Goal: Task Accomplishment & Management: Manage account settings

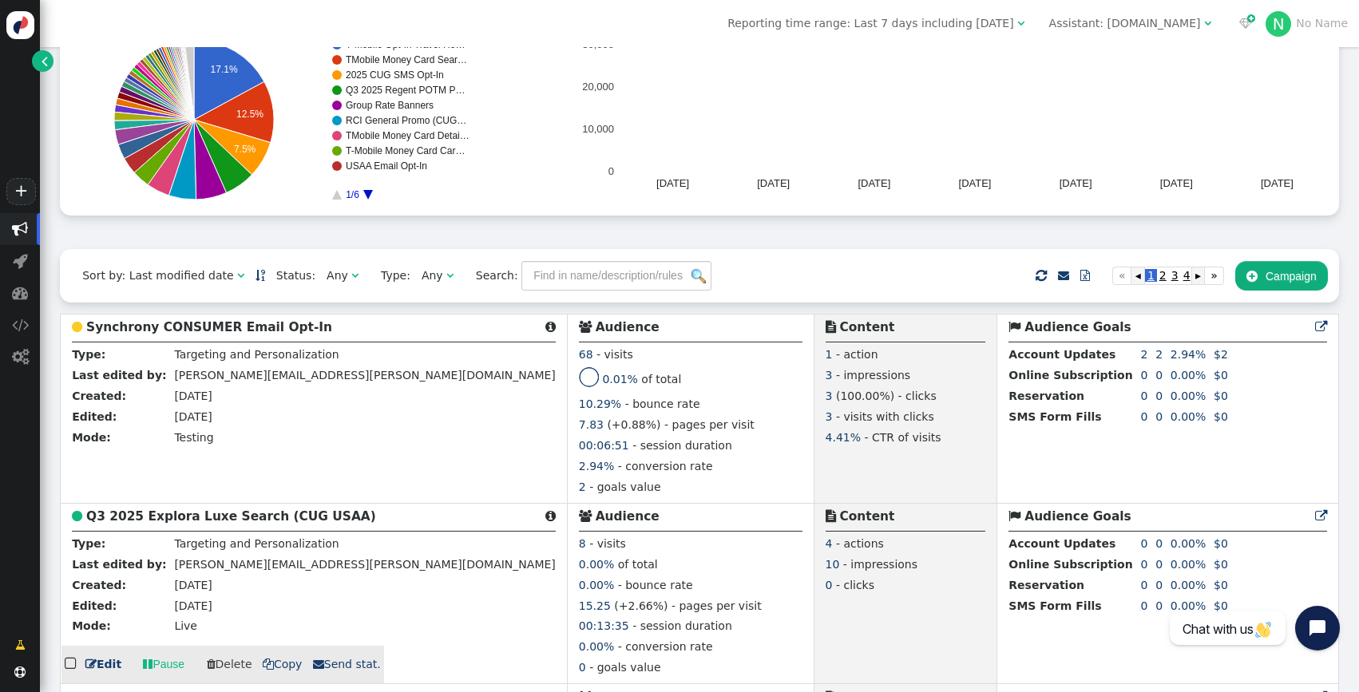
scroll to position [207, 0]
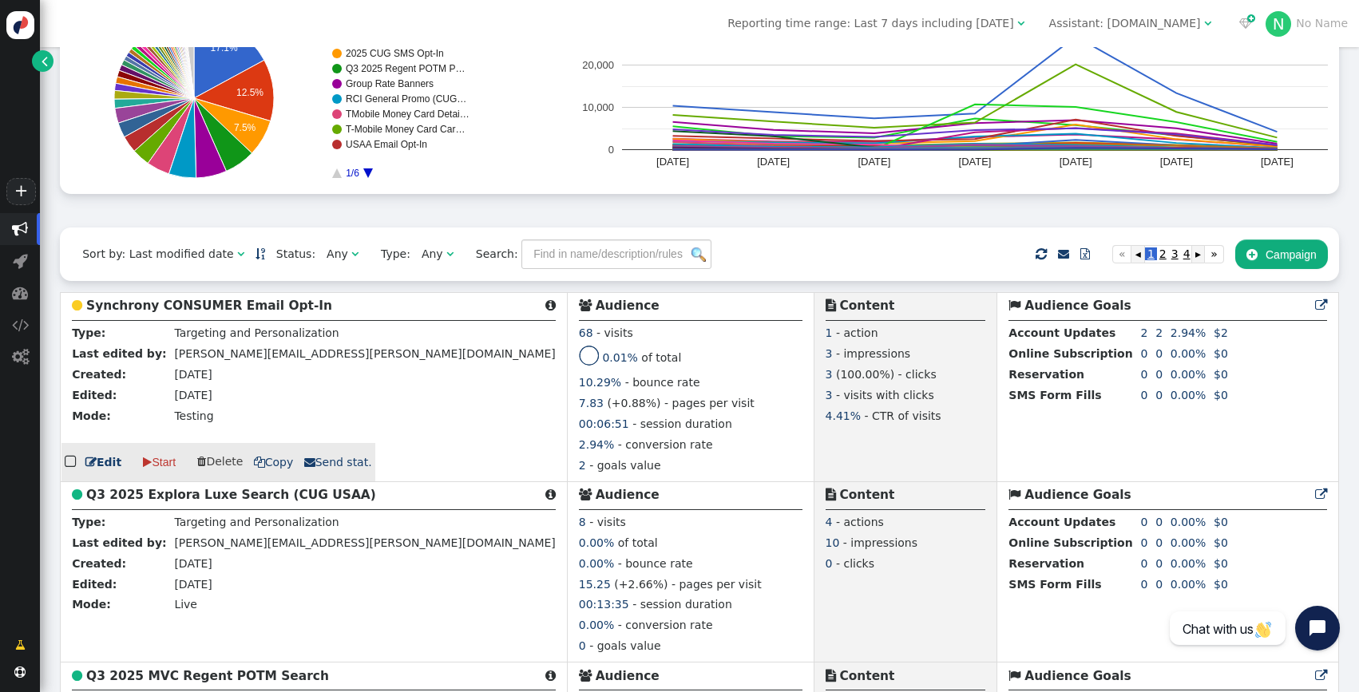
click at [97, 476] on div "  Edit  Start  Delete  Copy  Send stat." at bounding box center [218, 462] width 314 height 38
click at [97, 466] on link " Edit" at bounding box center [103, 462] width 36 height 17
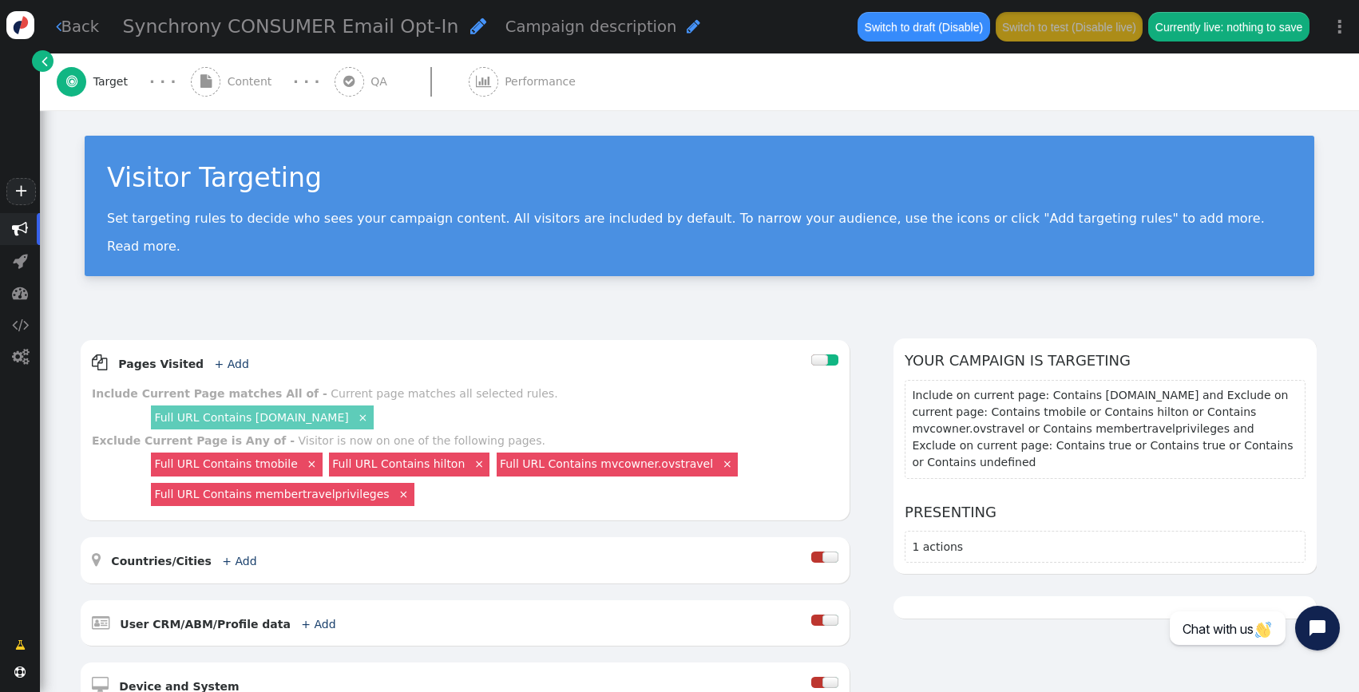
click at [234, 89] on span "Content" at bounding box center [253, 81] width 51 height 17
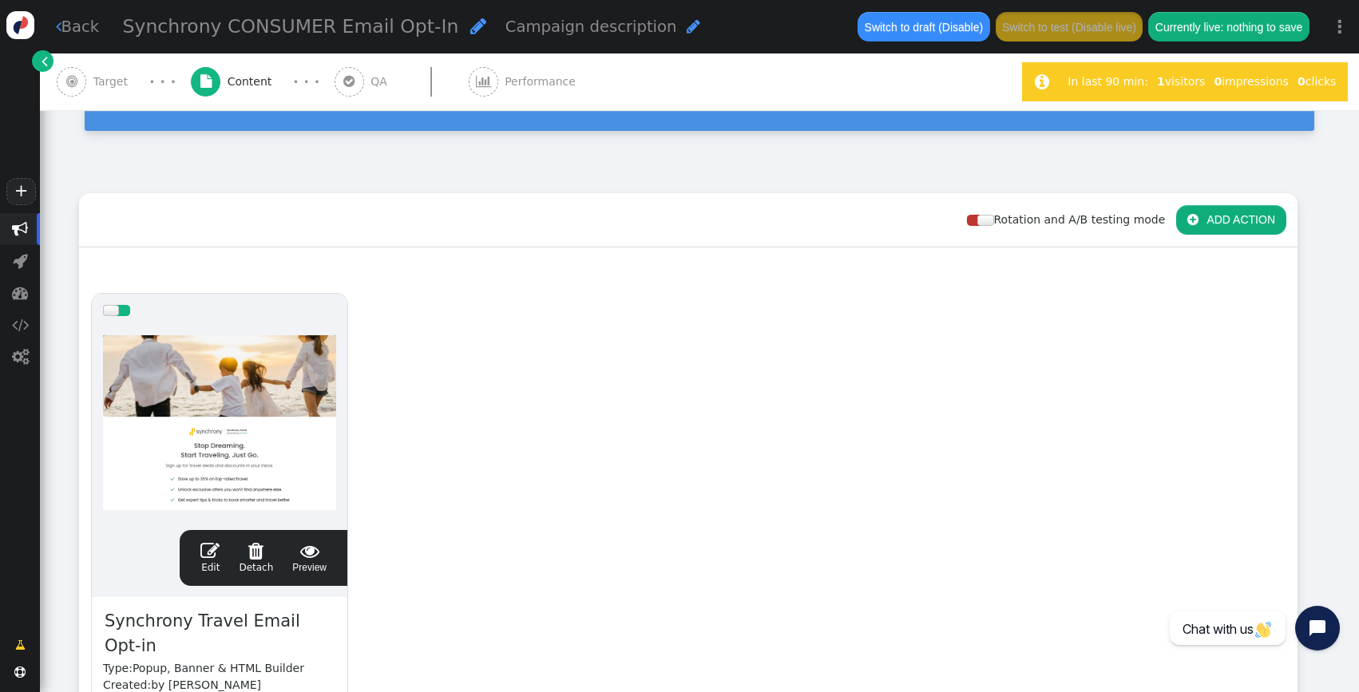
scroll to position [172, 0]
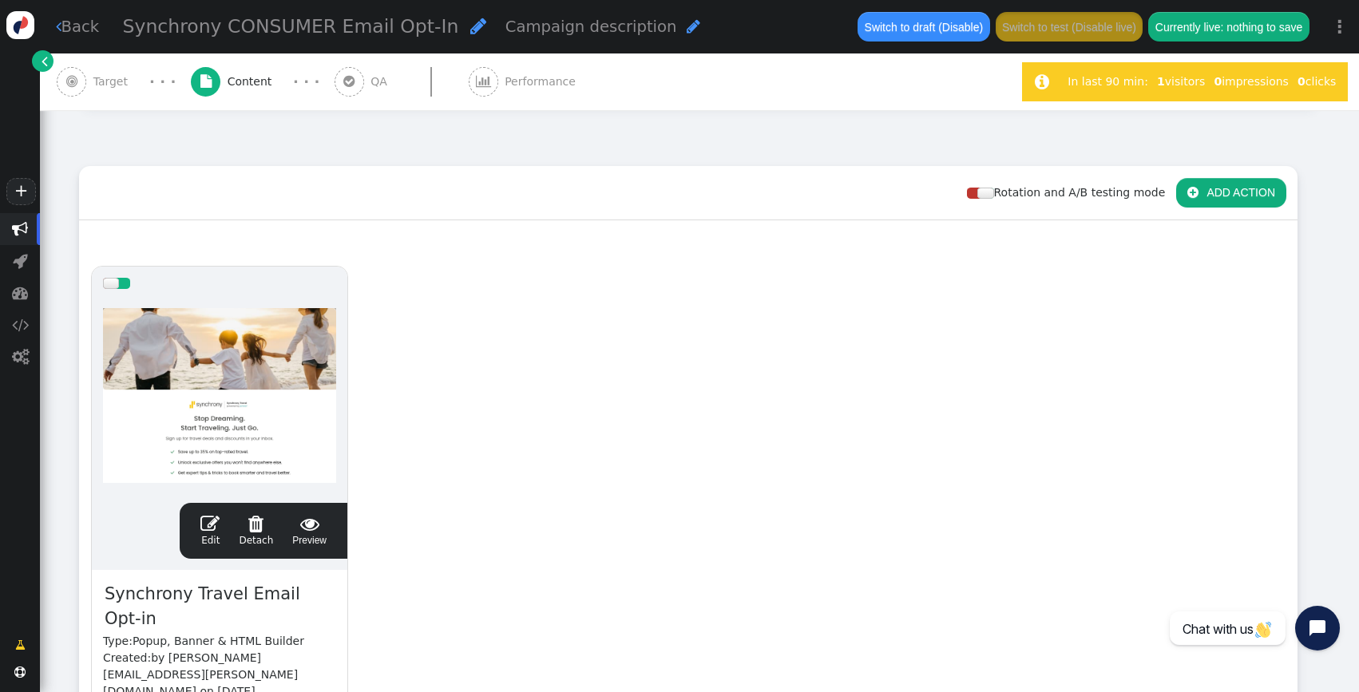
click at [508, 41] on div "Synchrony CONSUMER Email Opt-In  Campaign description " at bounding box center [480, 27] width 731 height 45
click at [501, 69] on div " Performance" at bounding box center [526, 81] width 114 height 57
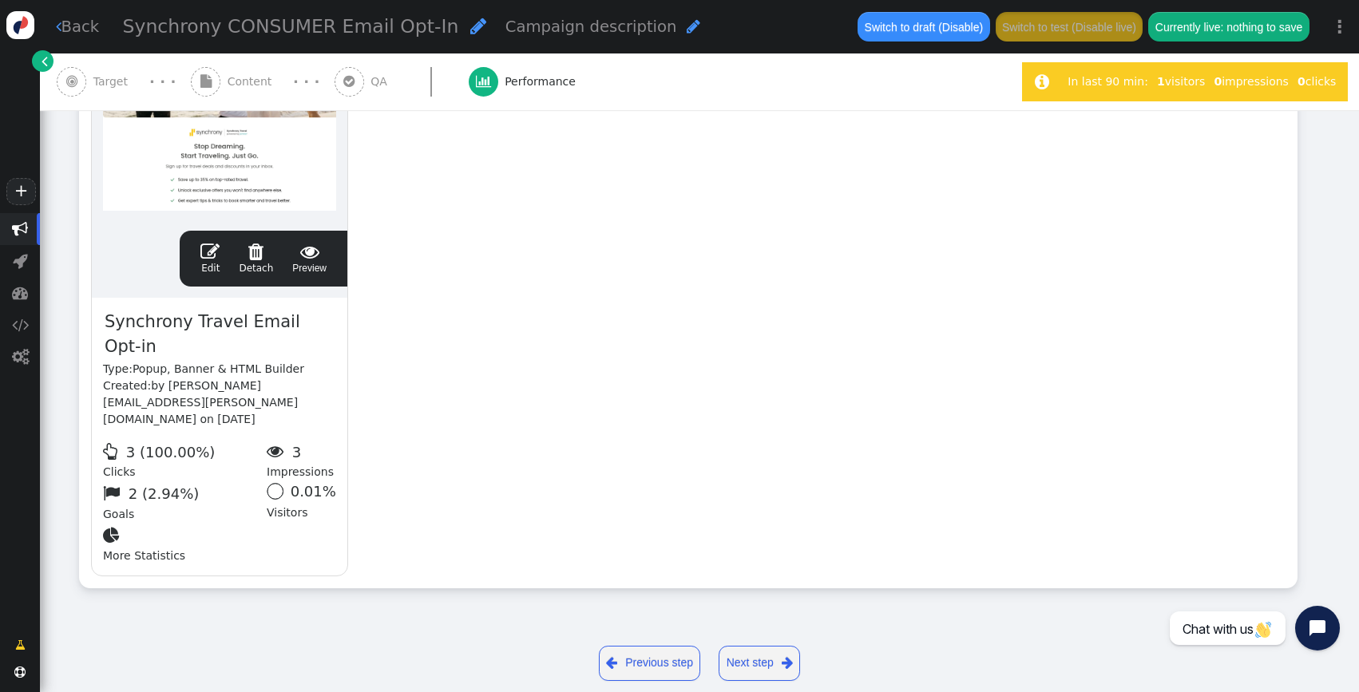
scroll to position [0, 0]
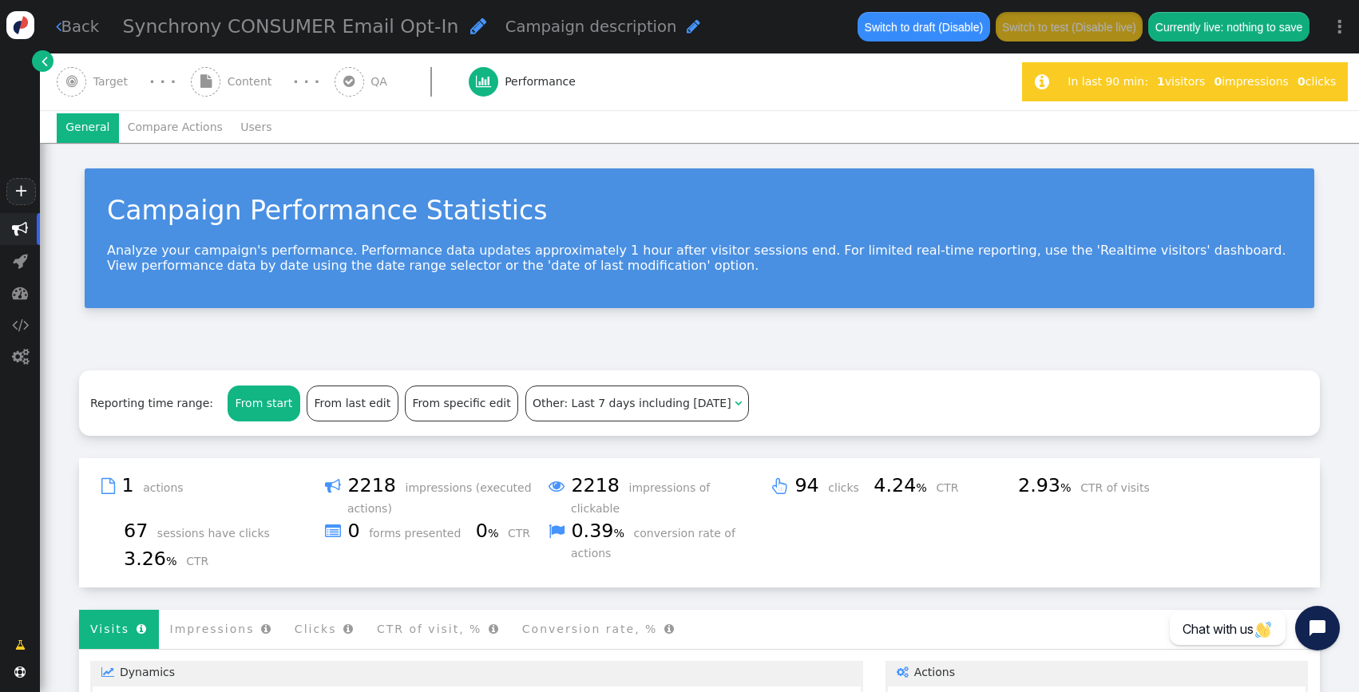
click at [343, 85] on span "" at bounding box center [348, 81] width 11 height 13
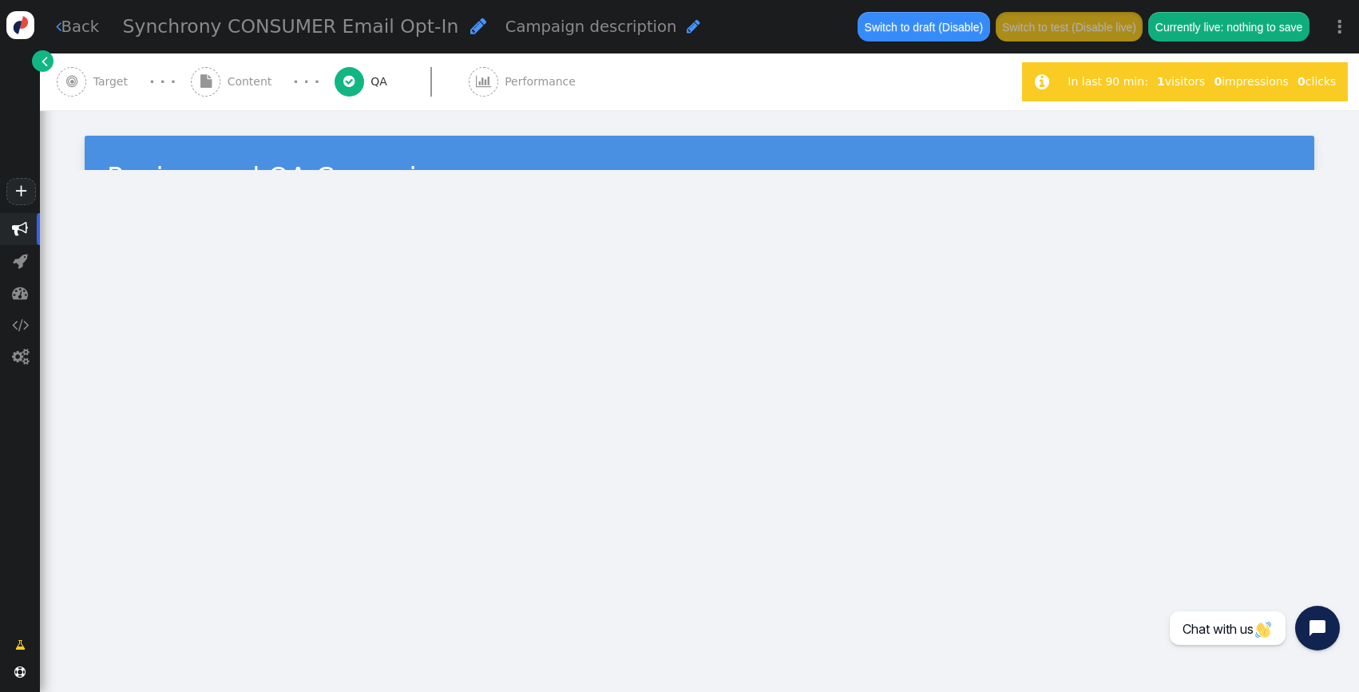
type input "[URL][DOMAIN_NAME]"
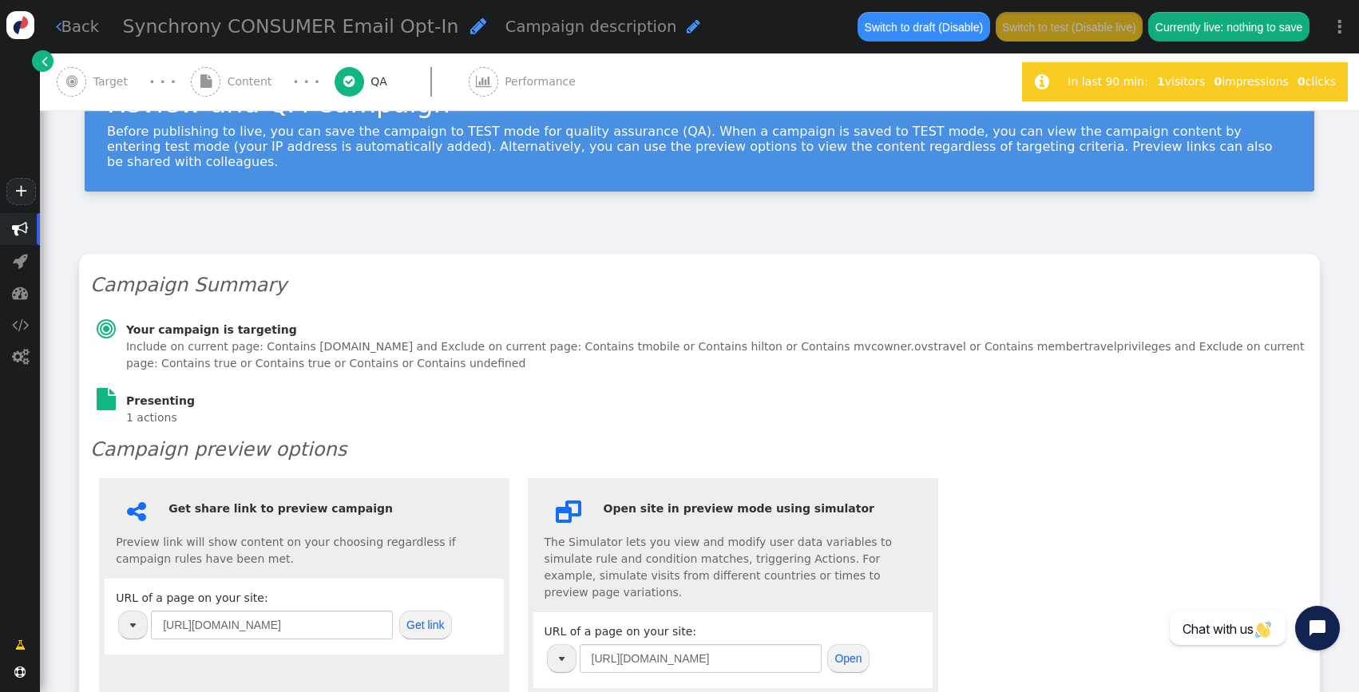
scroll to position [184, 0]
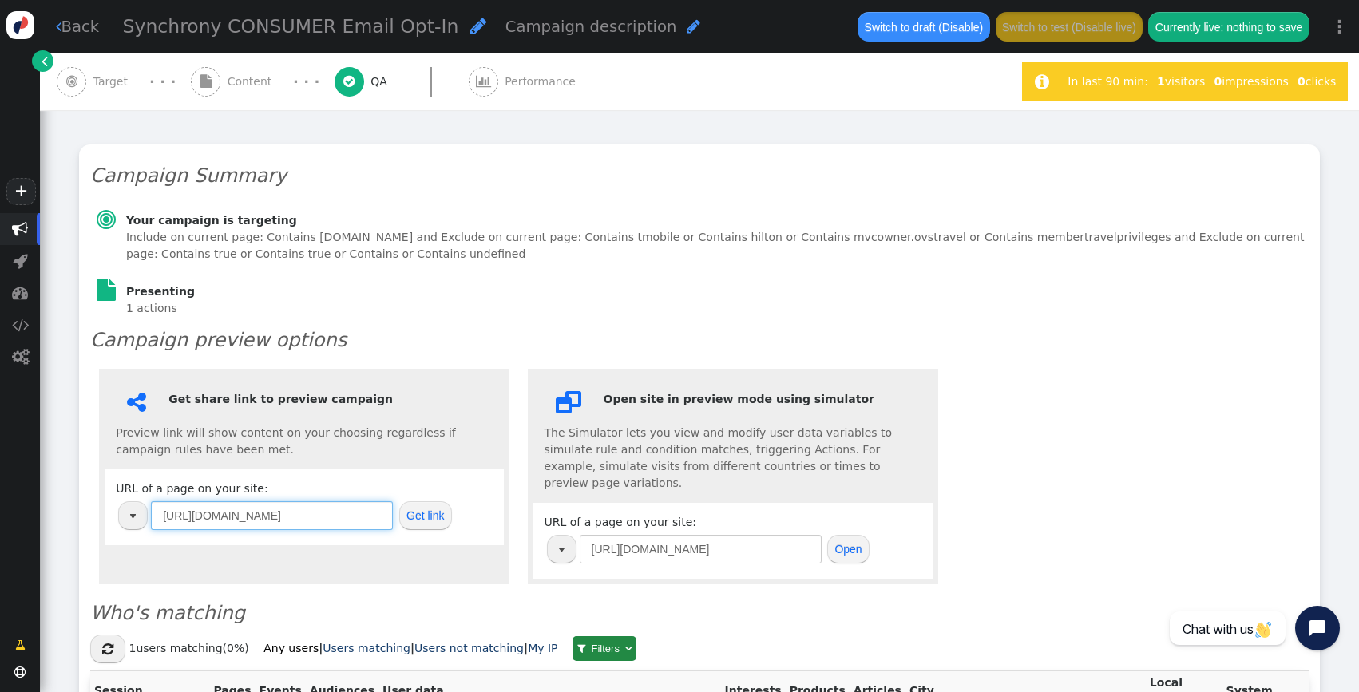
click at [309, 501] on input "[URL][DOMAIN_NAME]" at bounding box center [272, 515] width 242 height 29
paste input "[DOMAIN_NAME][URL]"
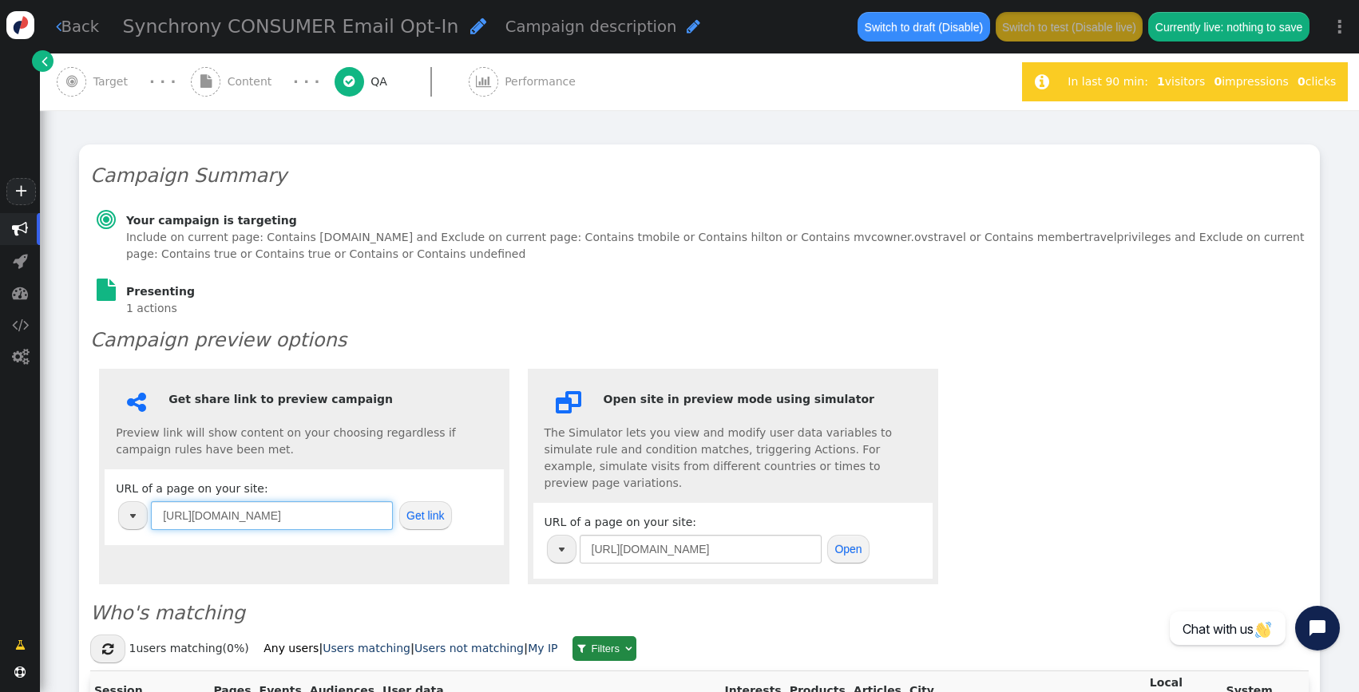
type input "[URL][DOMAIN_NAME]"
click at [433, 502] on button "Get link" at bounding box center [425, 515] width 53 height 29
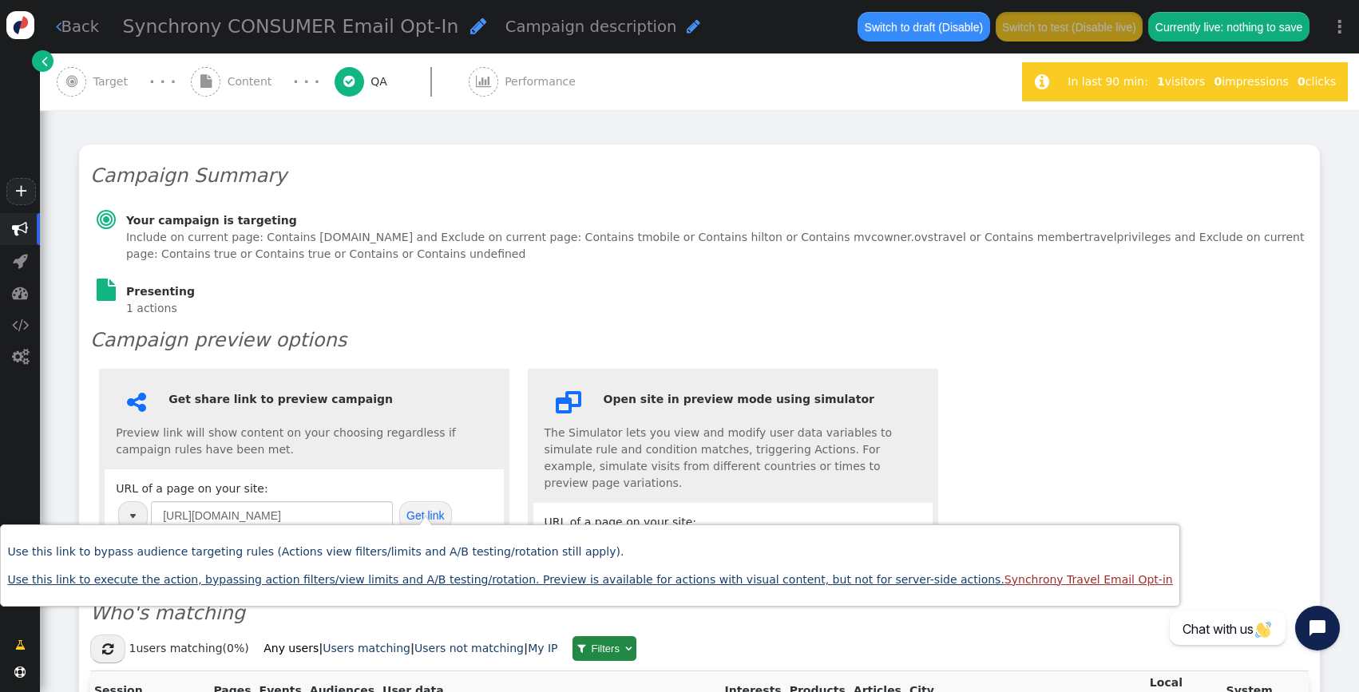
click at [0, 0] on body "+  Campaigns  Realtime Visitors  Dashboard  Tracker Settings  Settings  …" at bounding box center [679, 346] width 1359 height 692
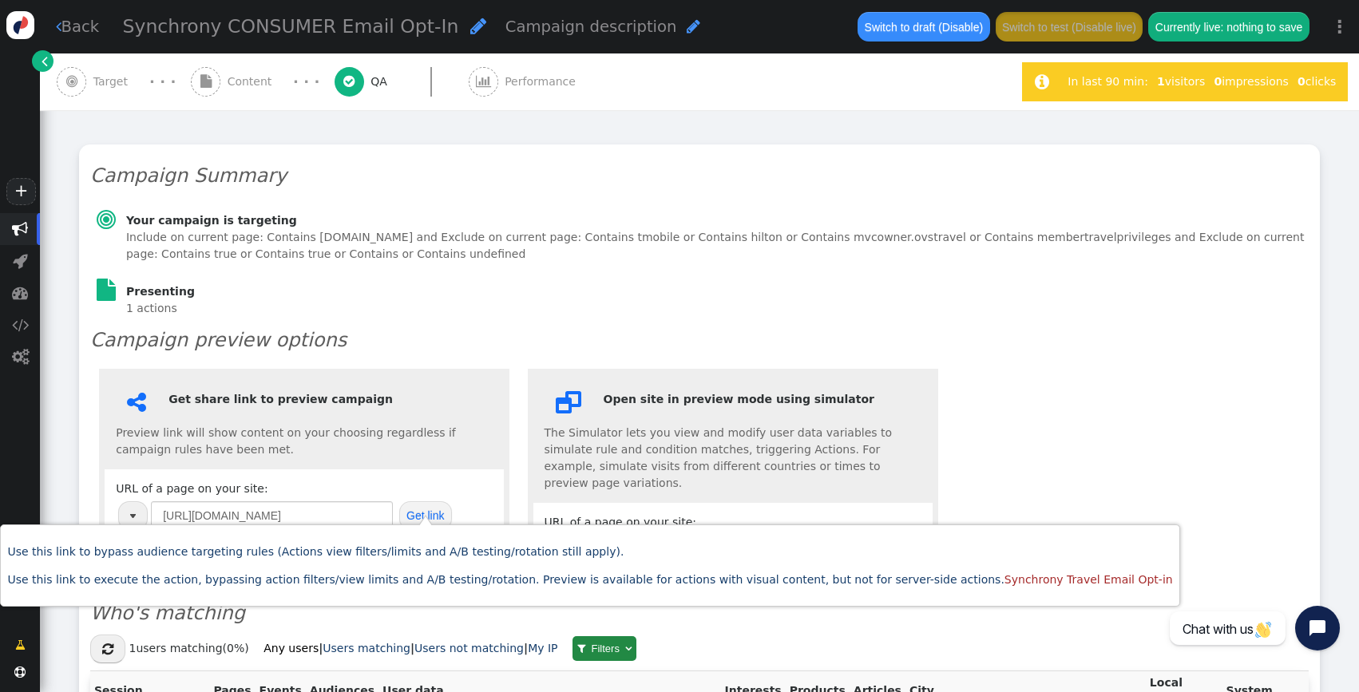
click at [219, 83] on span "" at bounding box center [206, 82] width 30 height 30
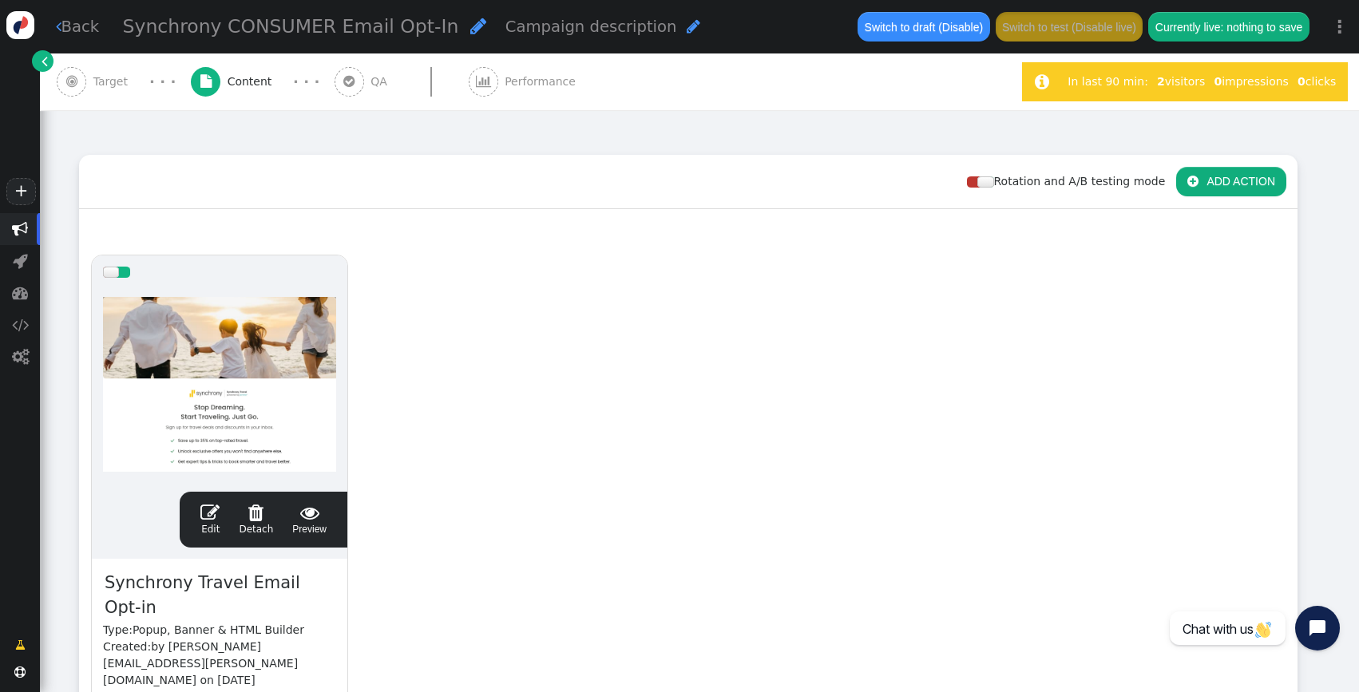
click at [814, 437] on div "drag this  Edit  Detach  Preview Synchrony Travel Email Opt-in Type: Popup, …" at bounding box center [688, 546] width 1217 height 606
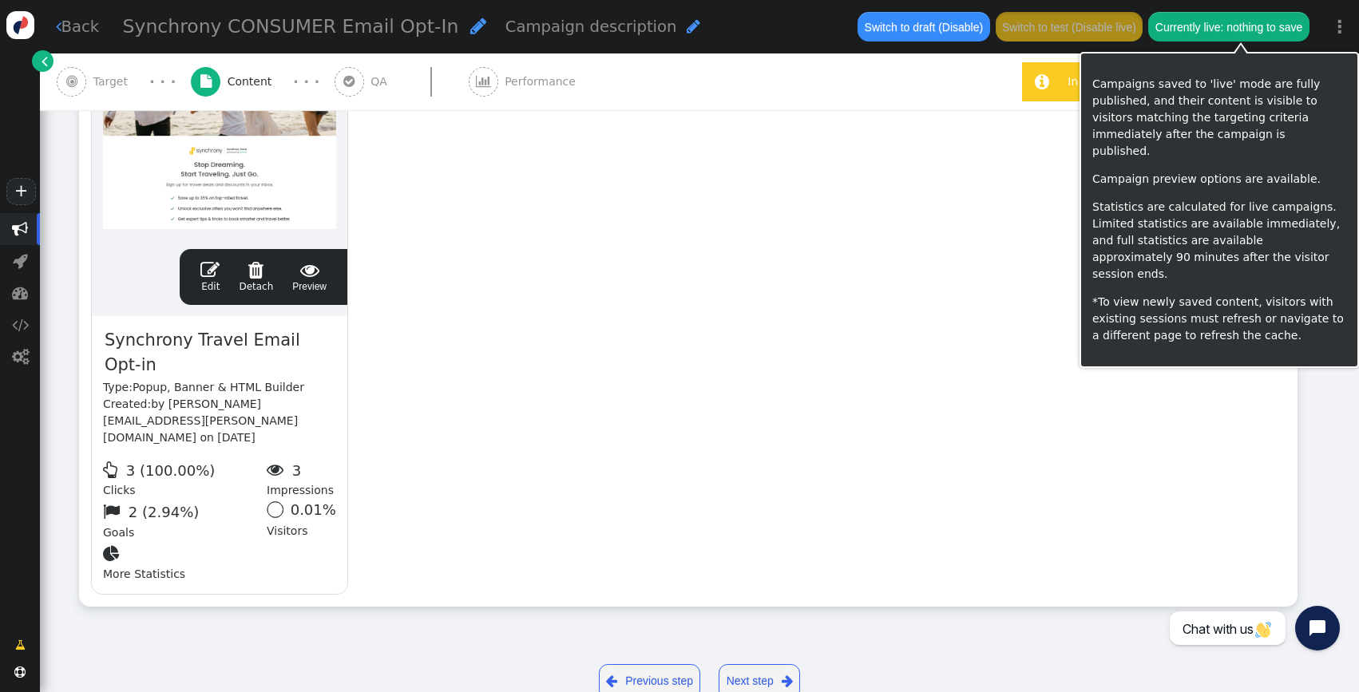
click at [1226, 33] on button "Currently live: nothing to save" at bounding box center [1228, 26] width 160 height 29
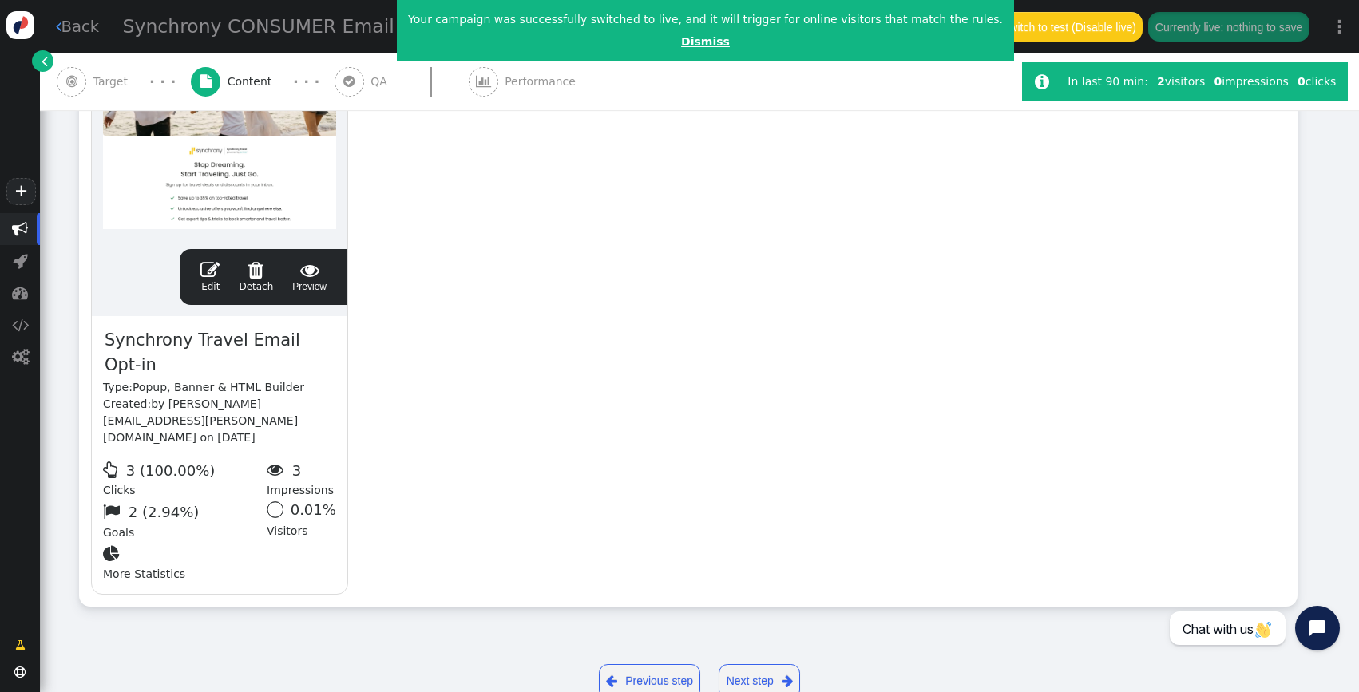
click at [681, 45] on link "Dismiss" at bounding box center [705, 41] width 49 height 13
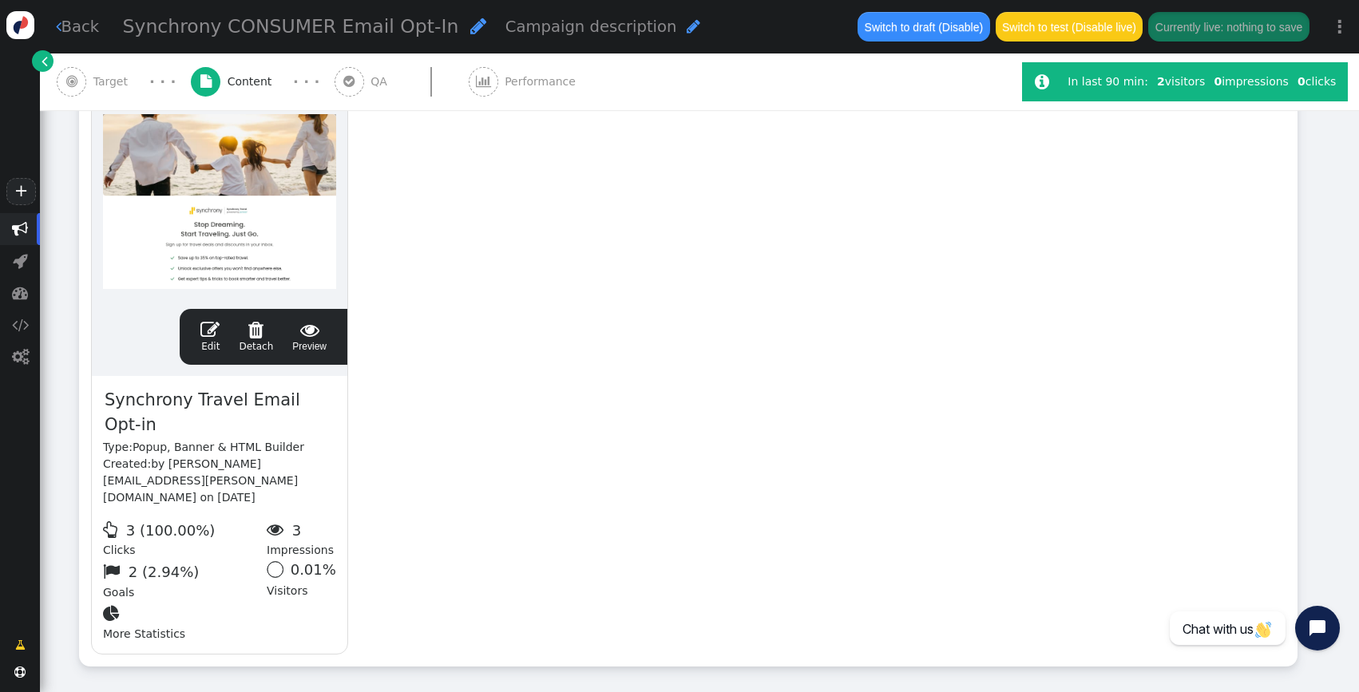
scroll to position [345, 0]
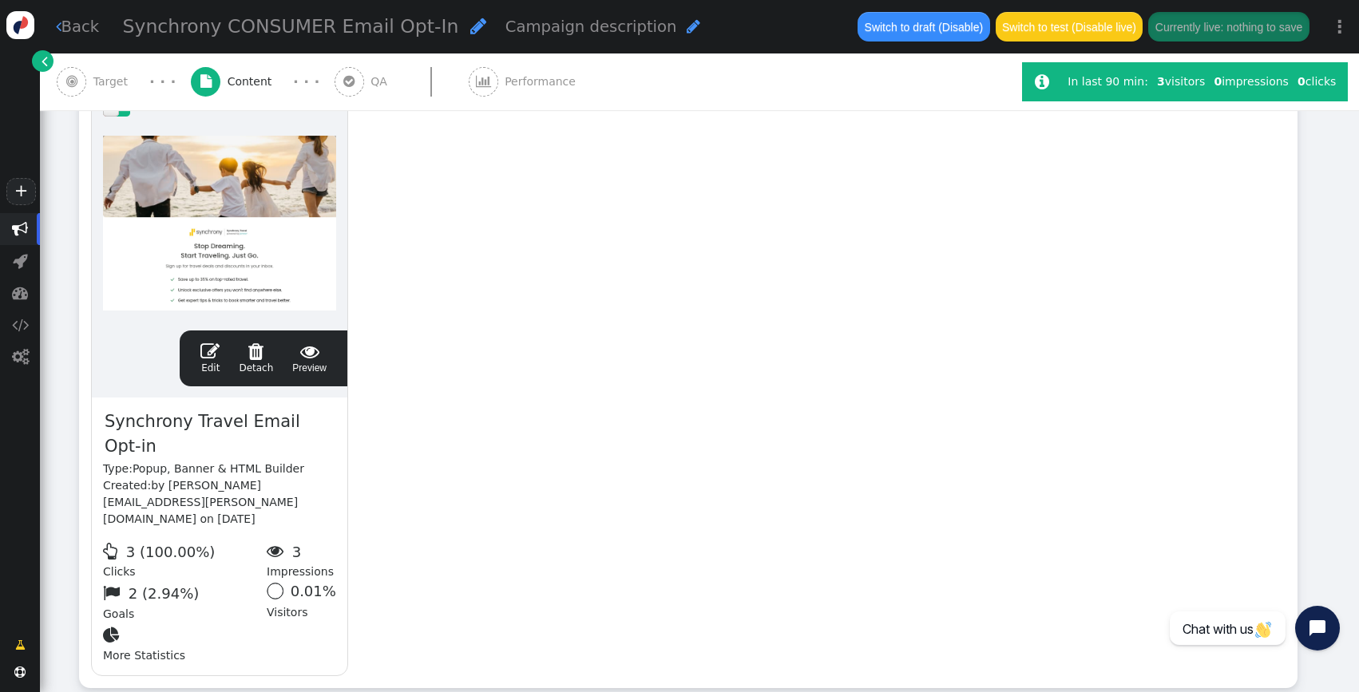
click at [212, 367] on link " Edit" at bounding box center [209, 359] width 19 height 34
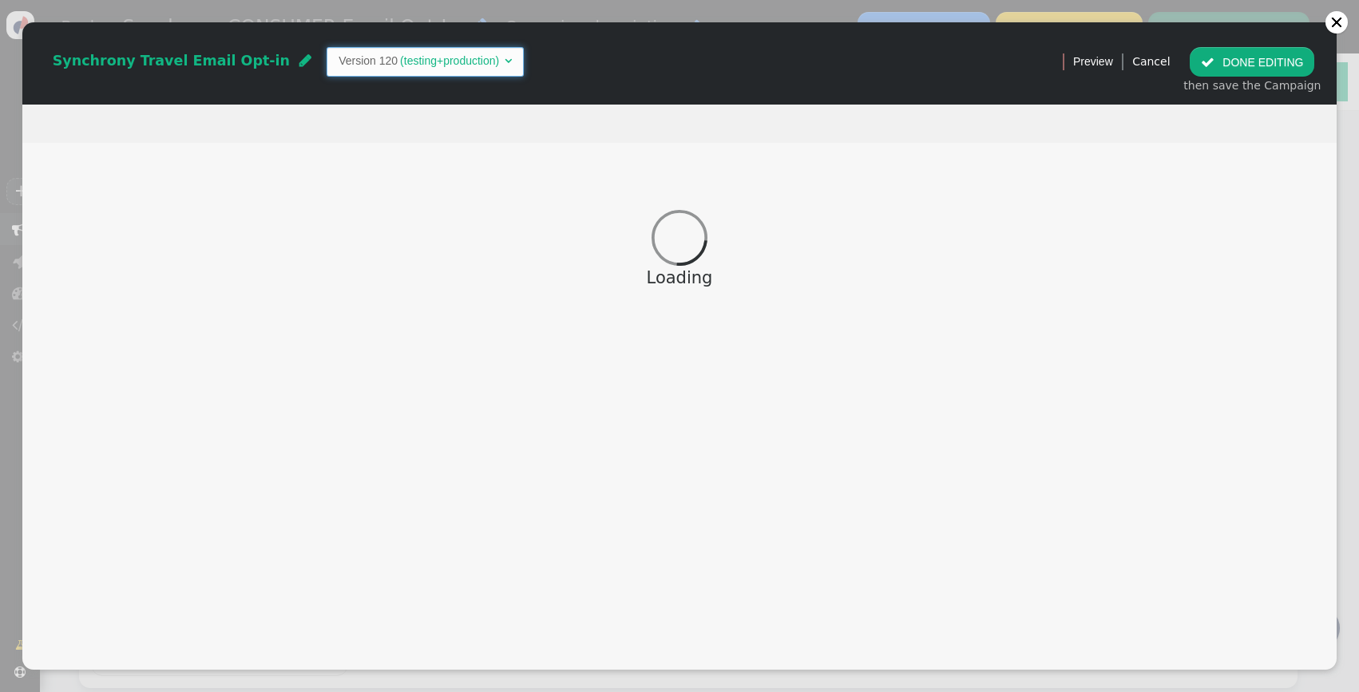
click at [366, 51] on span "Version 120 (testing+production) " at bounding box center [424, 61] width 197 height 29
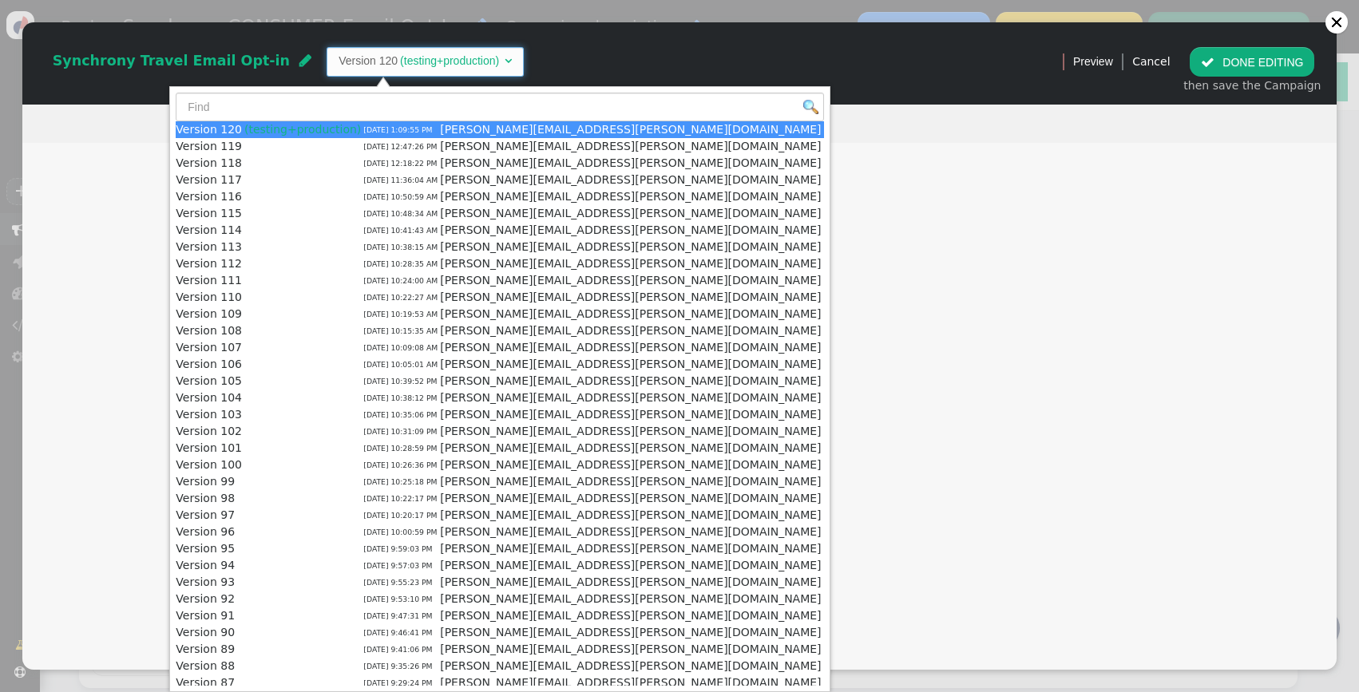
click at [736, 118] on div at bounding box center [679, 124] width 1314 height 38
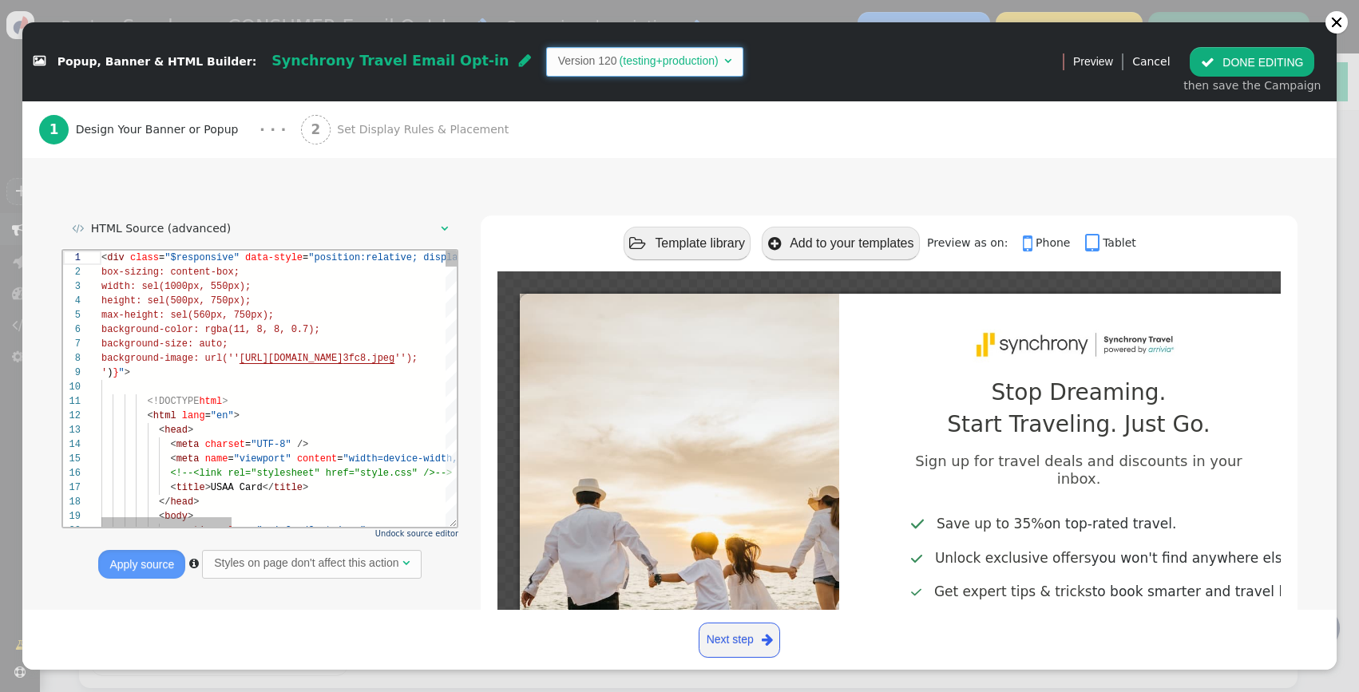
scroll to position [103, 0]
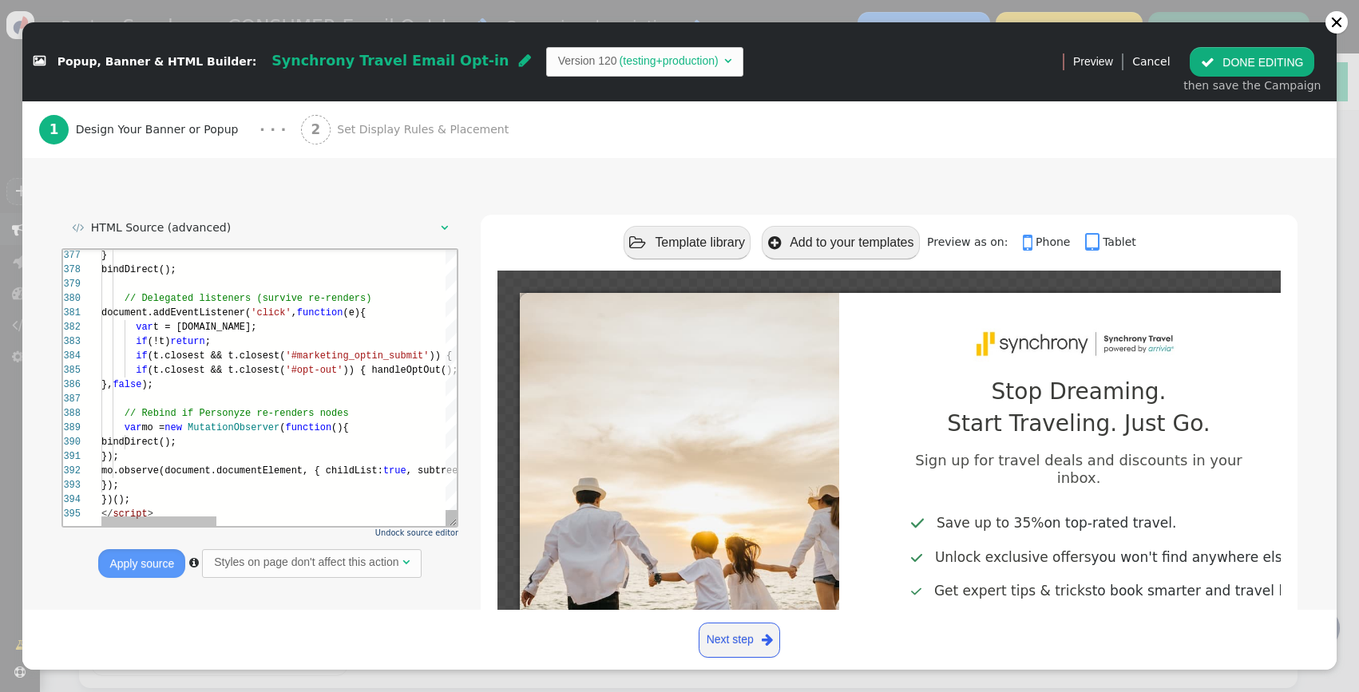
type textarea "document.addEventListener('click', function(e){ var t = [DOMAIN_NAME]; if (!t) …"
click at [588, 162] on div "To edit an element, simply click on it to access its customization options. For…" at bounding box center [679, 123] width 1314 height 137
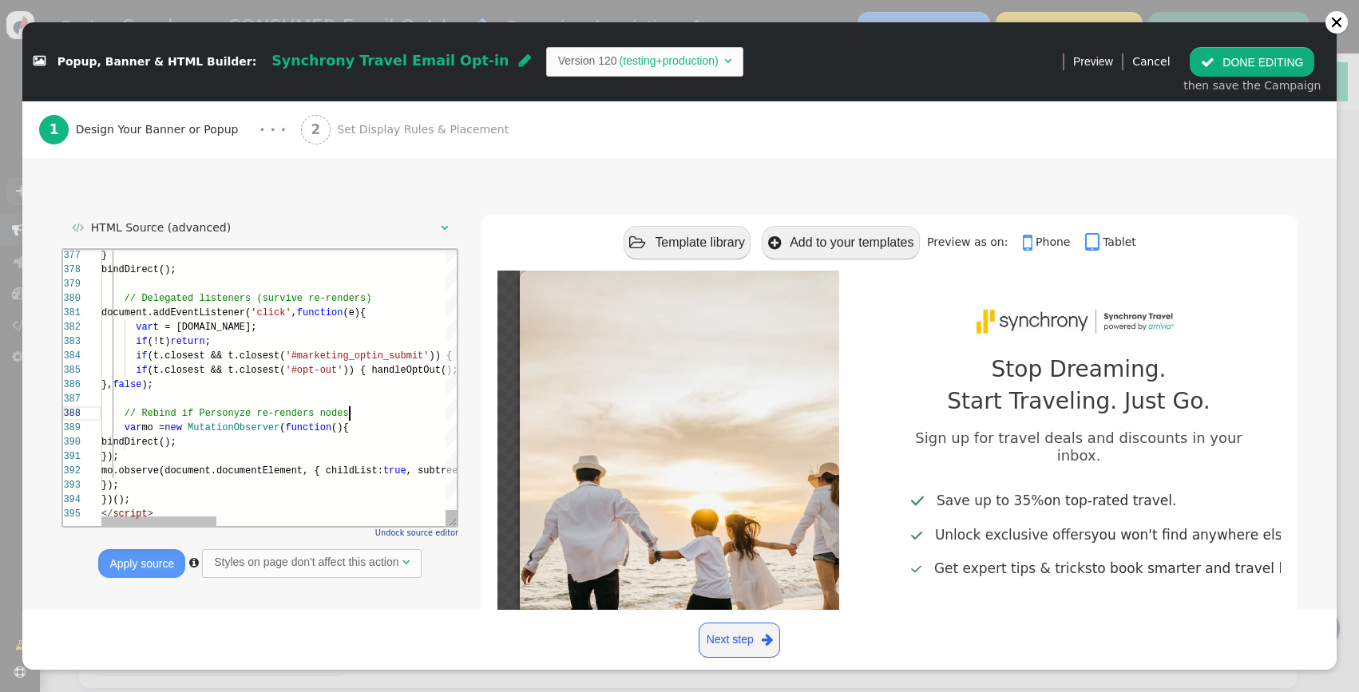
scroll to position [101, 248]
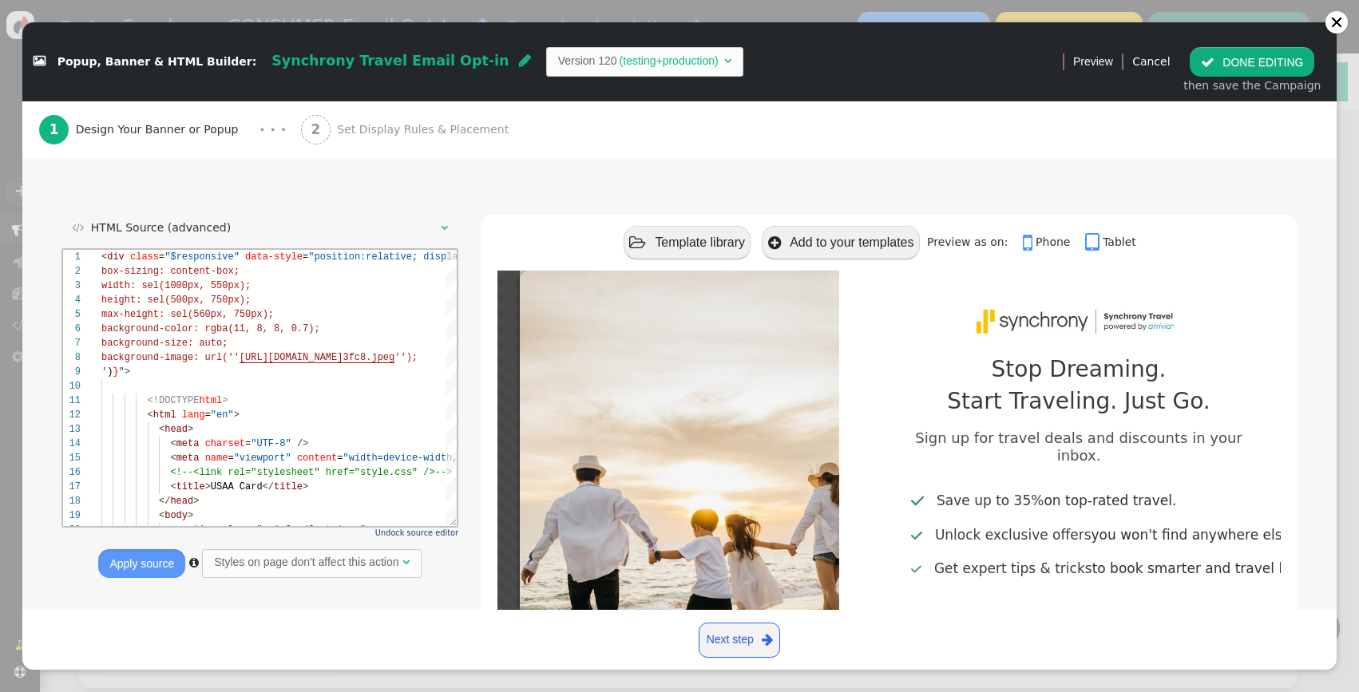
click at [550, 231] on div " Template library  Add to your templates Preview as on:  Phone  Tablet" at bounding box center [889, 243] width 817 height 56
click at [403, 143] on div "2 Set Display Rules & Placement" at bounding box center [408, 129] width 215 height 57
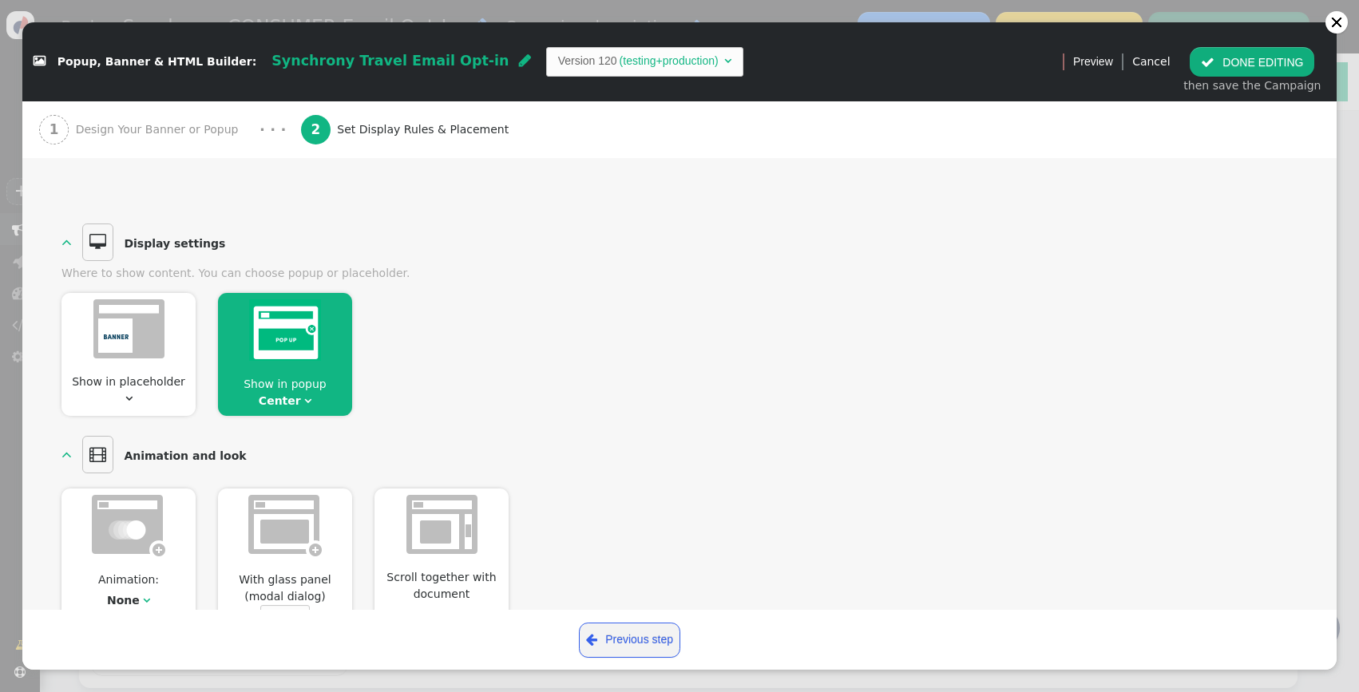
click at [860, 244] on div "  Display settings  Where to show content. You can choose popup or placehold…" at bounding box center [679, 318] width 1236 height 196
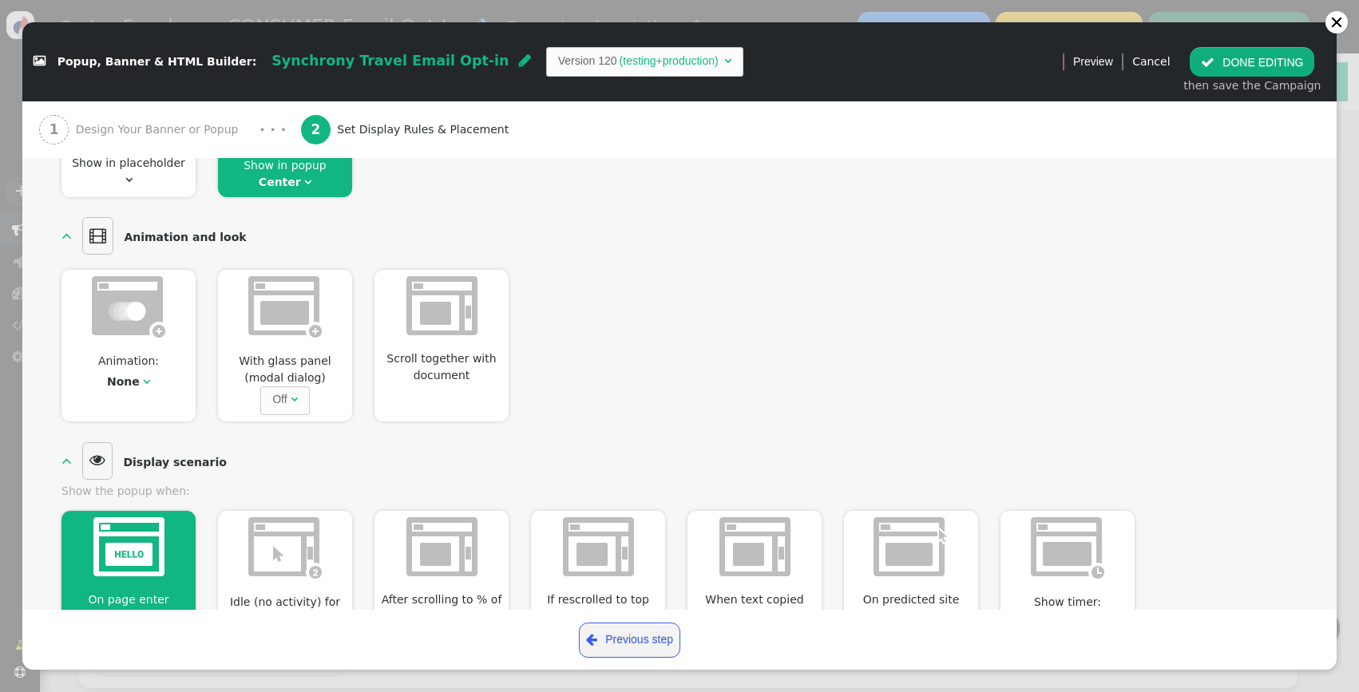
scroll to position [326, 0]
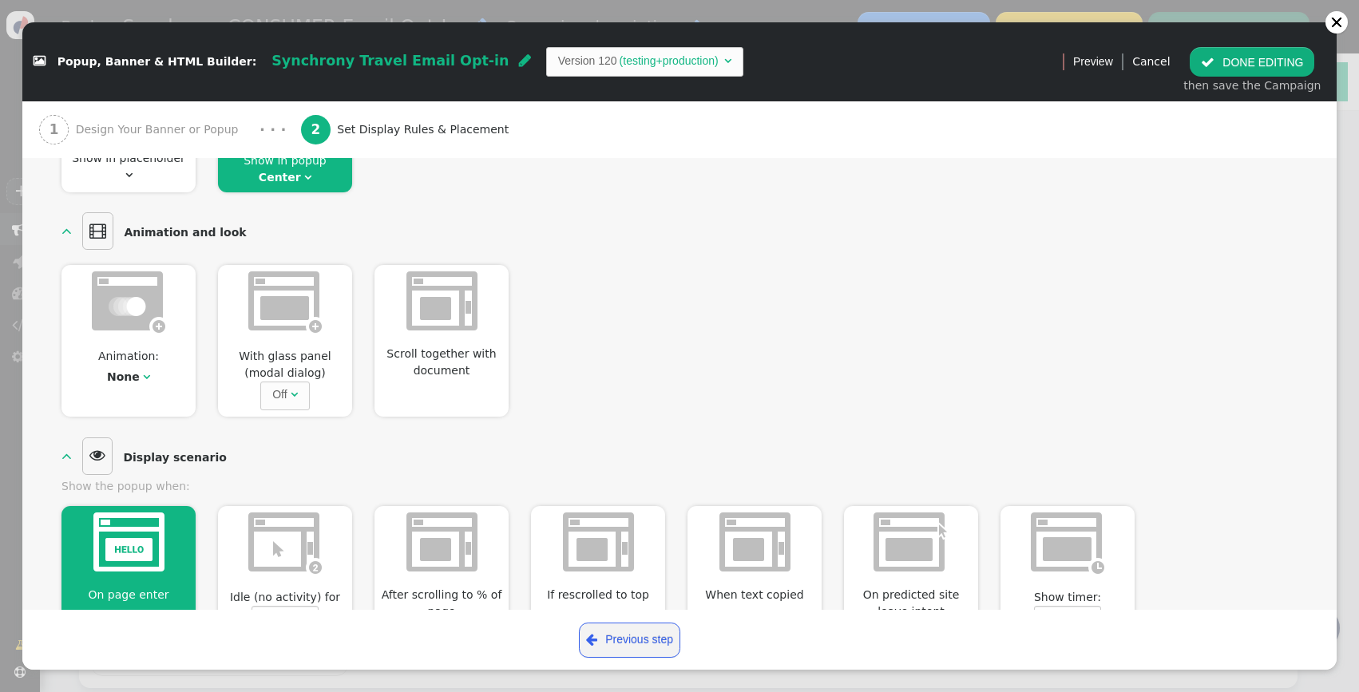
click at [521, 551] on div "On page enter  Idle (no activity) for 0 seconds After scrolling to % of page 0…" at bounding box center [679, 658] width 1236 height 327
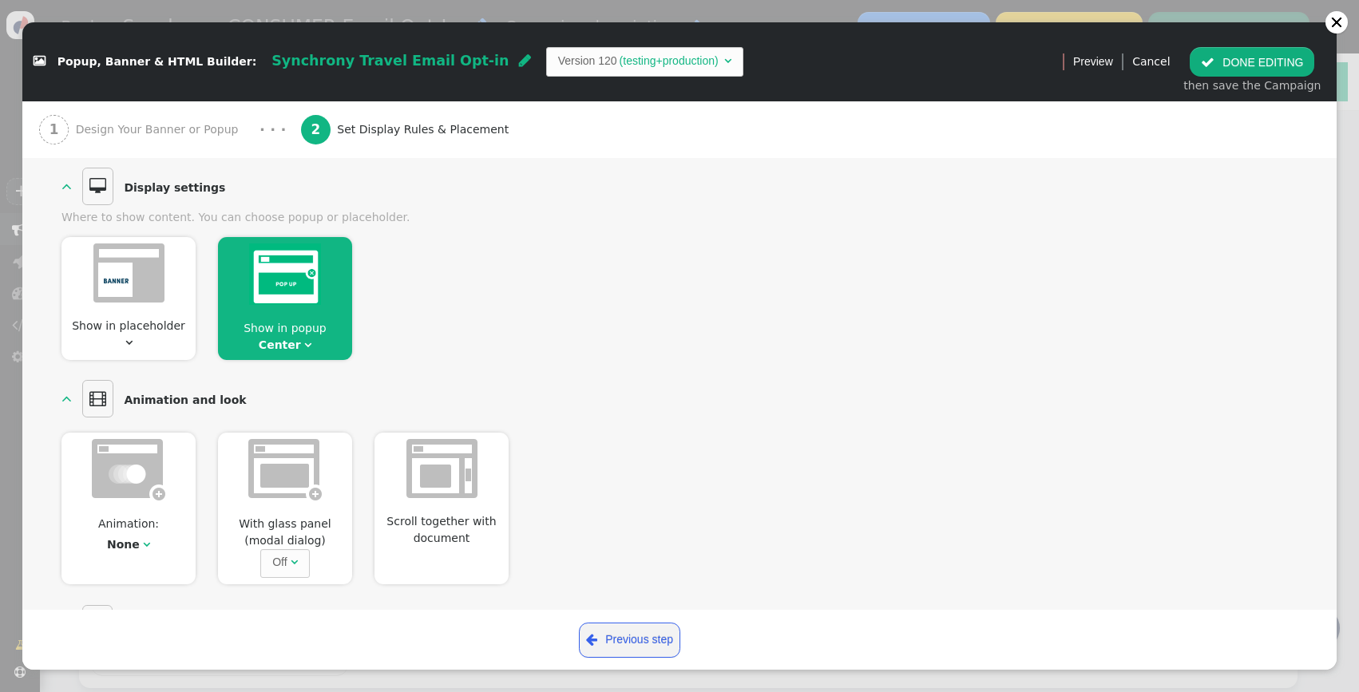
scroll to position [0, 0]
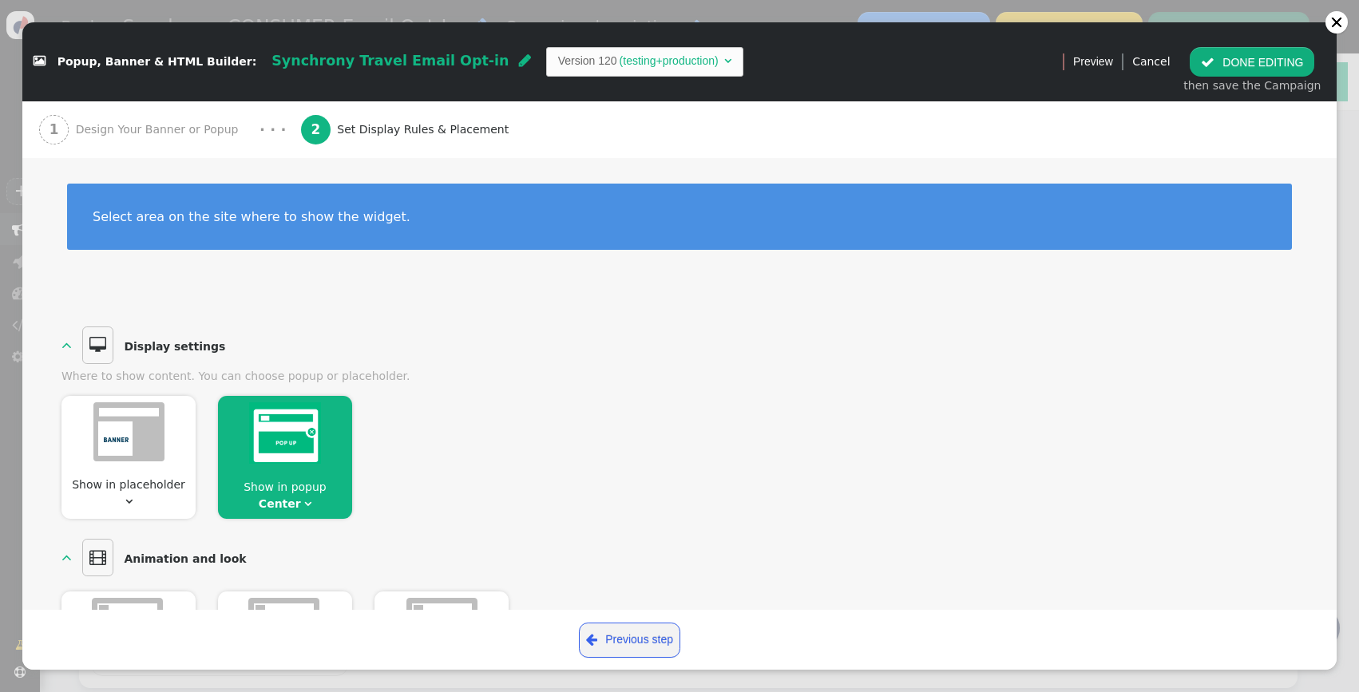
click at [140, 114] on div "1 Design Your Banner or Popup" at bounding box center [142, 129] width 206 height 57
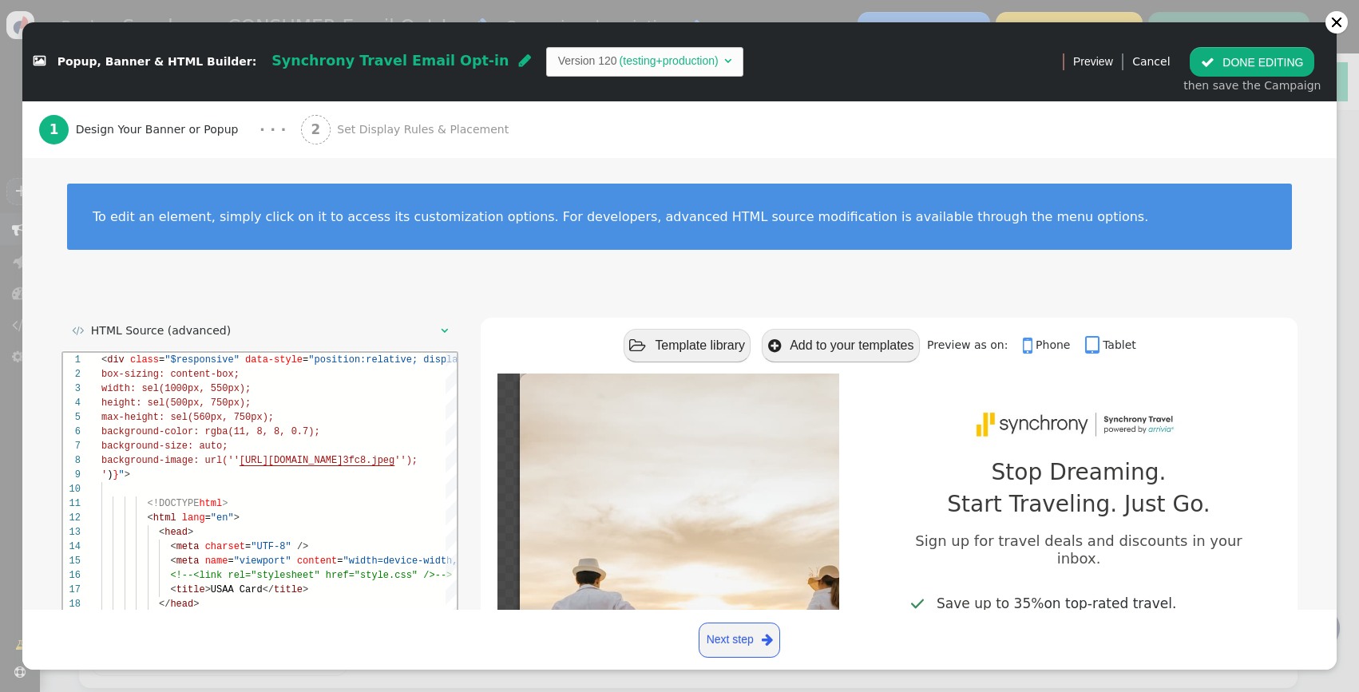
click at [617, 62] on td "(testing+production)" at bounding box center [669, 61] width 104 height 17
click at [1258, 60] on button " DONE EDITING" at bounding box center [1251, 61] width 125 height 29
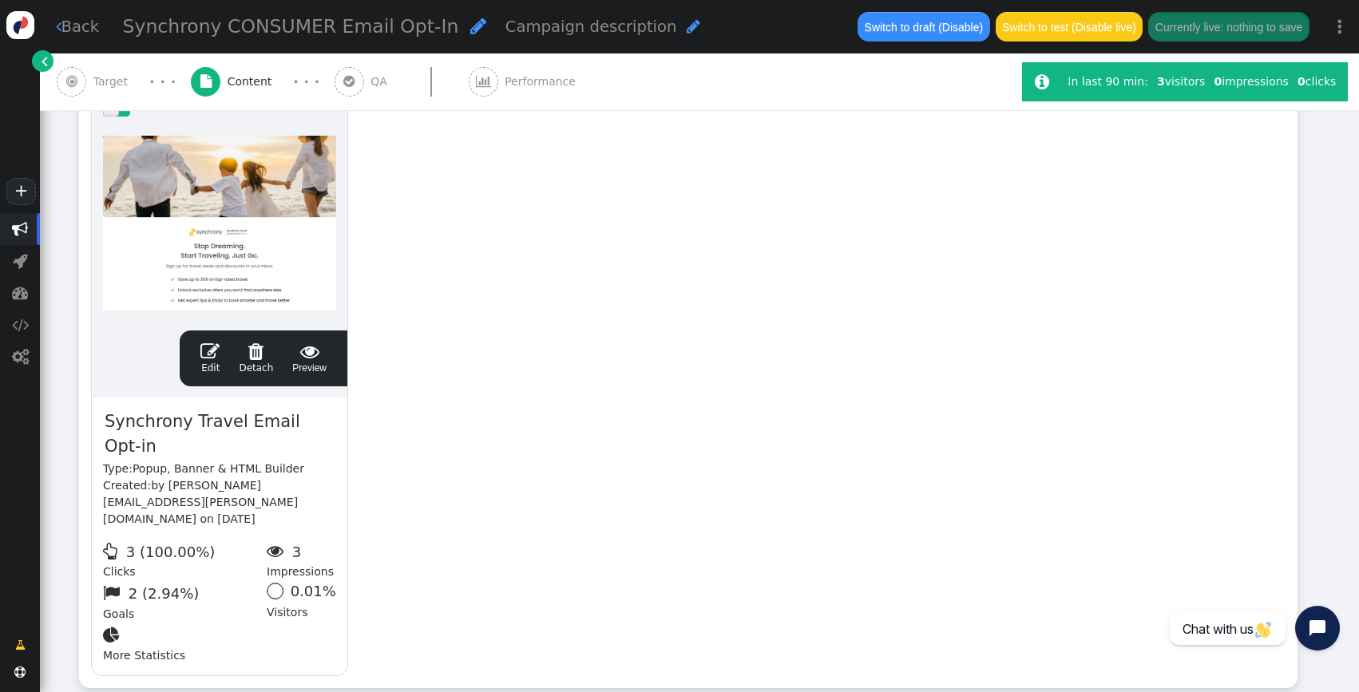
click at [564, 224] on div "drag this  Edit  Detach  Preview Synchrony Travel Email Opt-in Type: Popup, …" at bounding box center [688, 385] width 1217 height 606
click at [209, 359] on span "" at bounding box center [209, 351] width 19 height 19
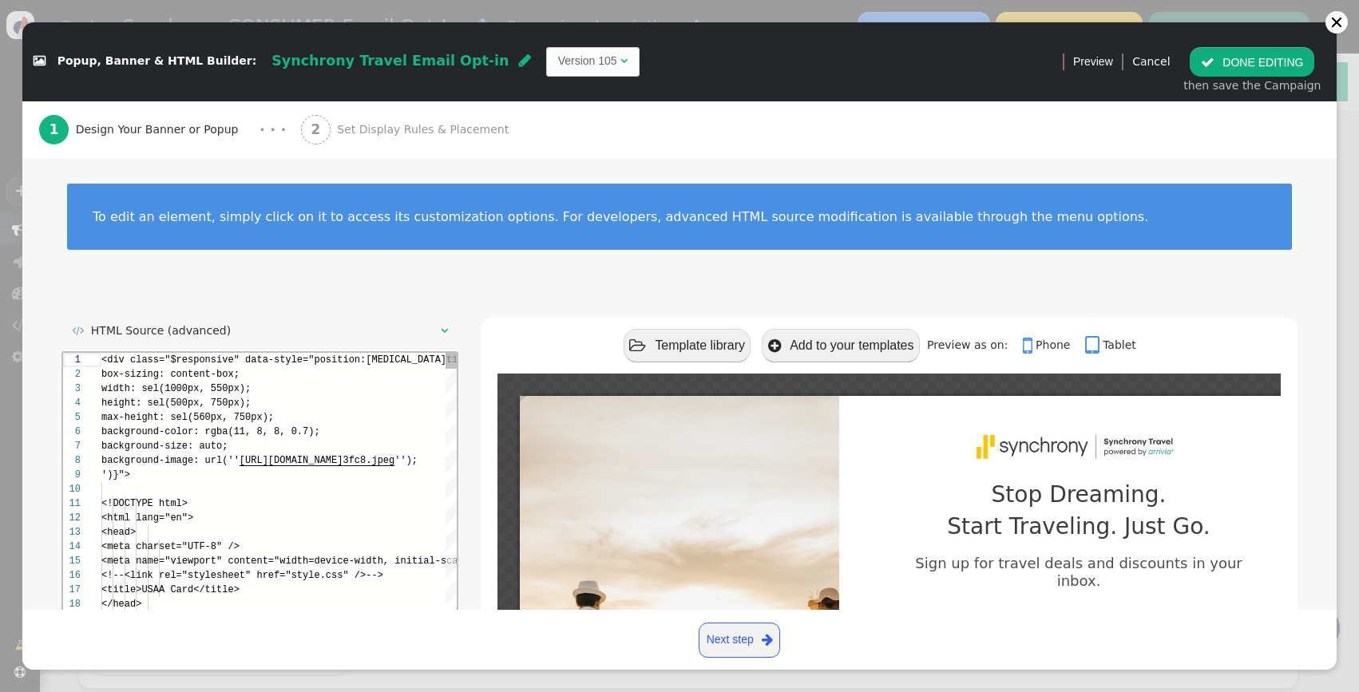
scroll to position [144, 0]
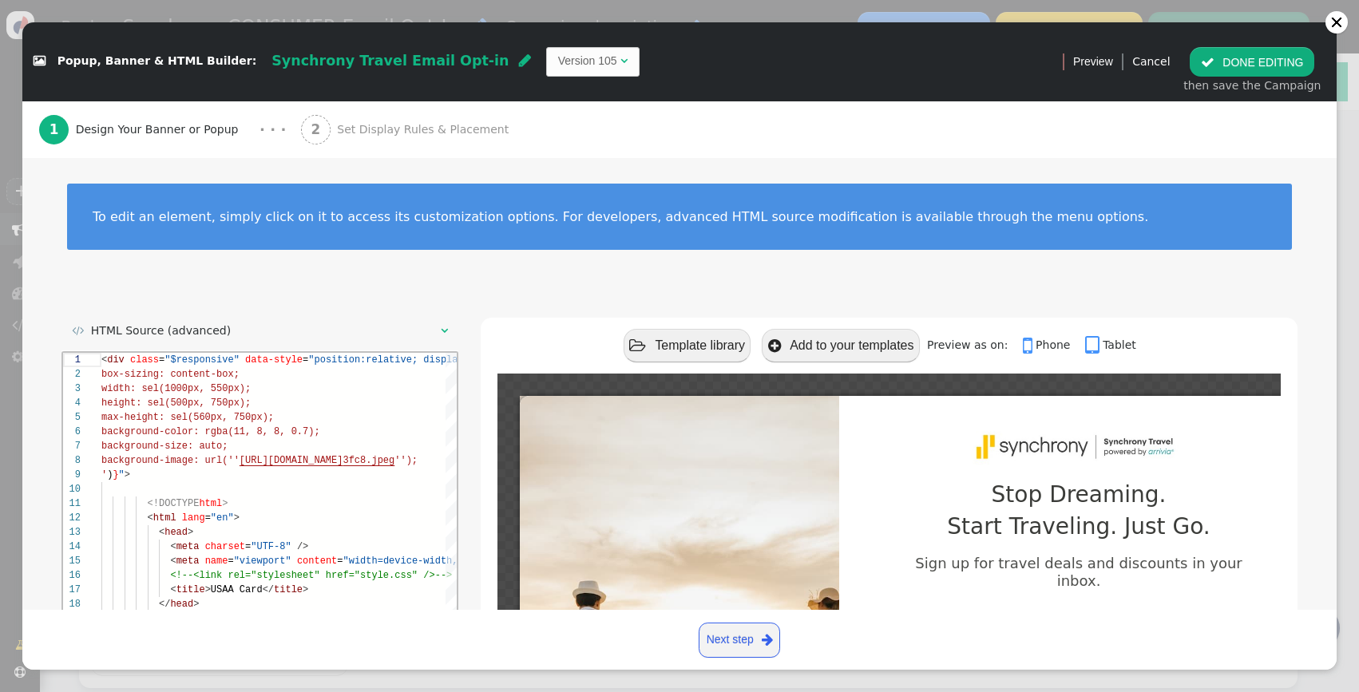
click at [558, 65] on td "Version 105" at bounding box center [587, 61] width 59 height 17
click at [1268, 65] on button " DONE EDITING" at bounding box center [1251, 61] width 125 height 29
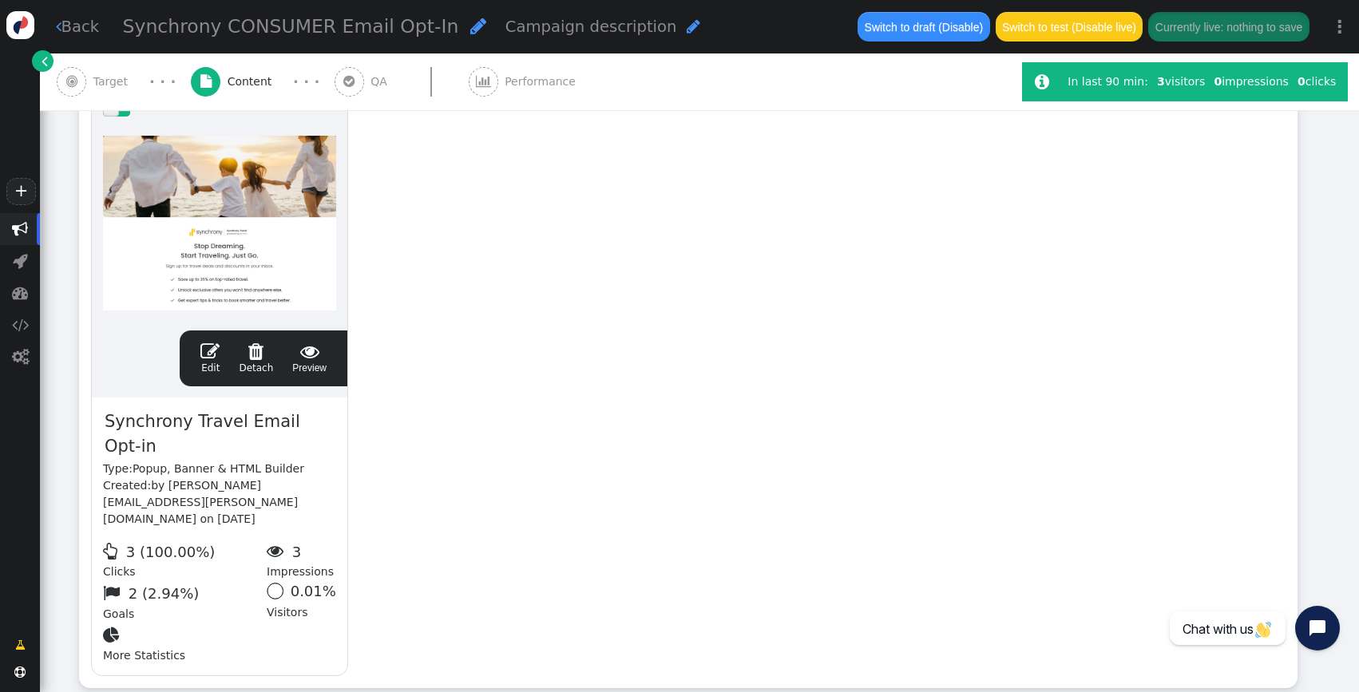
click at [1149, 86] on div "In last 90 min:" at bounding box center [1109, 81] width 85 height 17
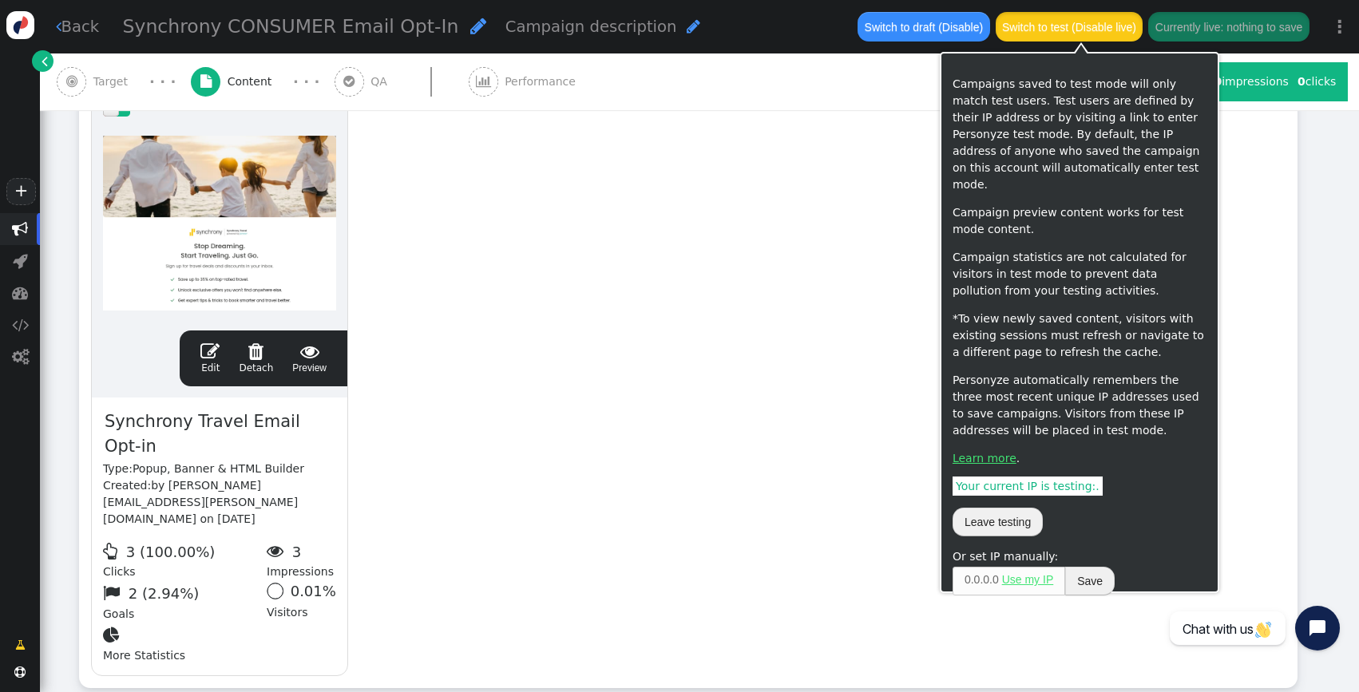
click at [1112, 41] on button "Switch to test (Disable live)" at bounding box center [1069, 26] width 148 height 29
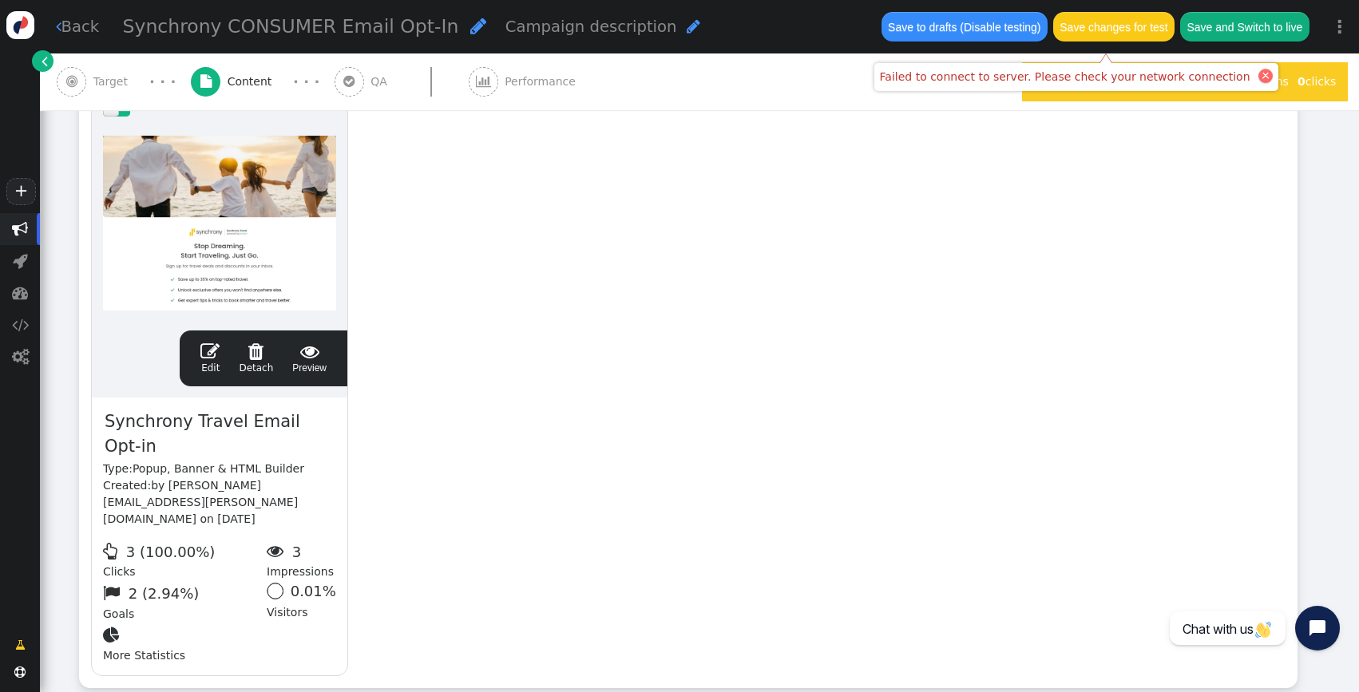
click at [1229, 79] on div "Failed to connect to server. Please check your network connection" at bounding box center [1077, 77] width 394 height 17
click at [1258, 78] on div at bounding box center [1265, 76] width 14 height 14
